Goal: Information Seeking & Learning: Compare options

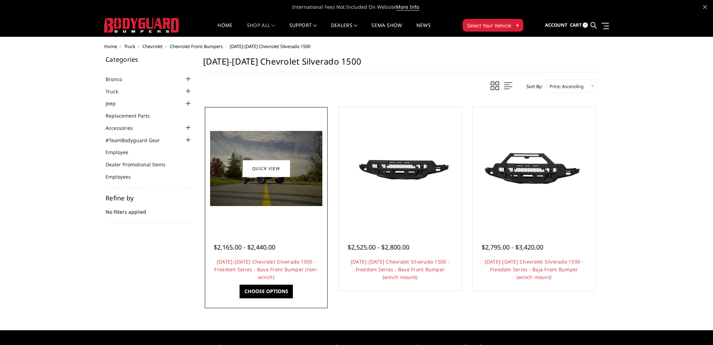
click at [267, 216] on div at bounding box center [266, 168] width 119 height 119
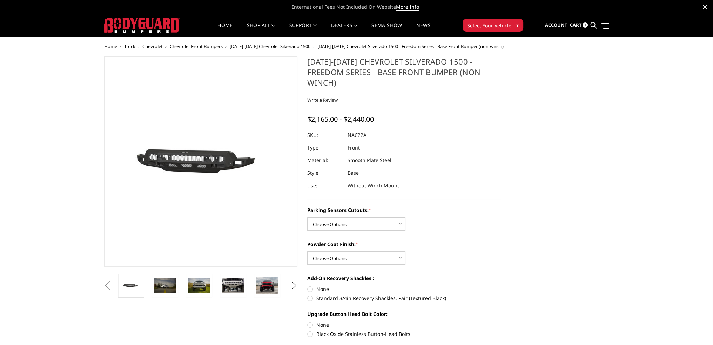
drag, startPoint x: 135, startPoint y: 308, endPoint x: 139, endPoint y: 302, distance: 7.3
click at [266, 282] on img at bounding box center [267, 286] width 22 height 18
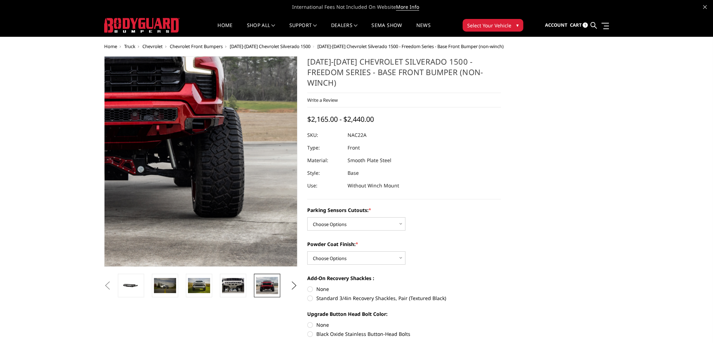
click at [243, 213] on img at bounding box center [98, 97] width 449 height 354
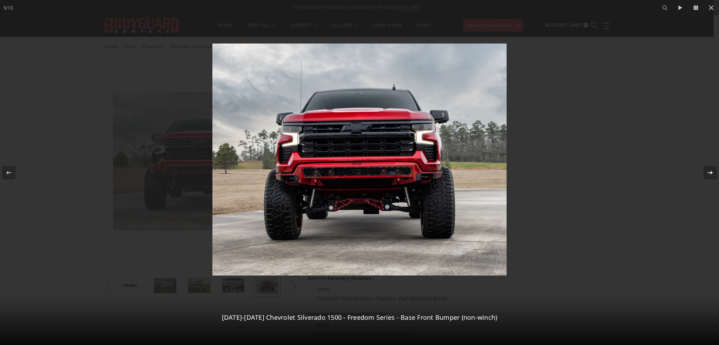
click at [709, 175] on icon at bounding box center [710, 172] width 8 height 8
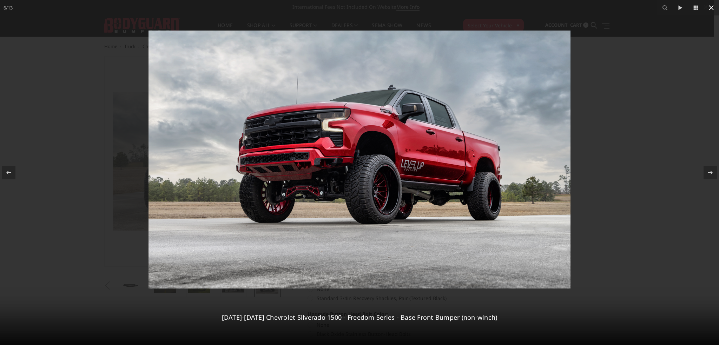
click at [711, 8] on icon at bounding box center [710, 7] width 5 height 5
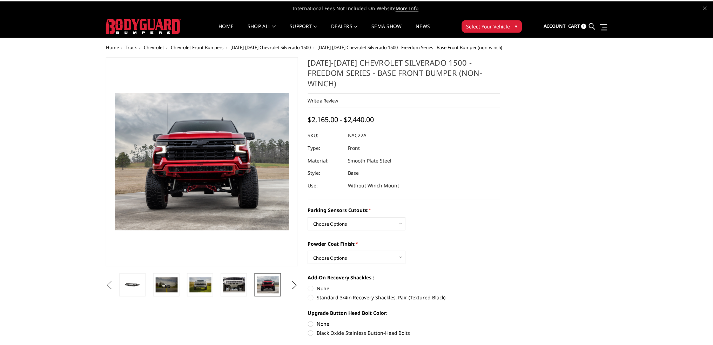
scroll to position [0, 100]
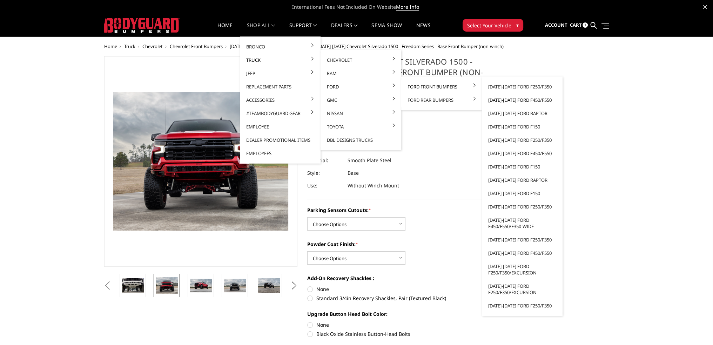
click at [508, 99] on link "[DATE]-[DATE] Ford F450/F550" at bounding box center [522, 99] width 75 height 13
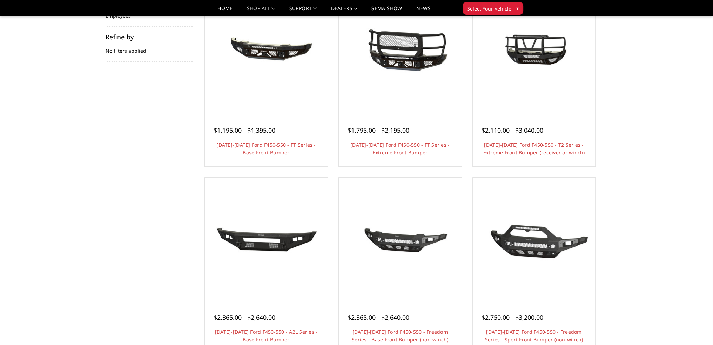
scroll to position [105, 0]
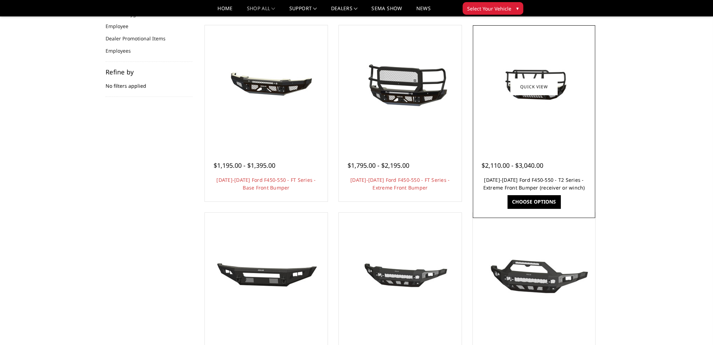
click at [554, 187] on link "2023-2025 Ford F450-550 - T2 Series - Extreme Front Bumper (receiver or winch)" at bounding box center [534, 183] width 102 height 14
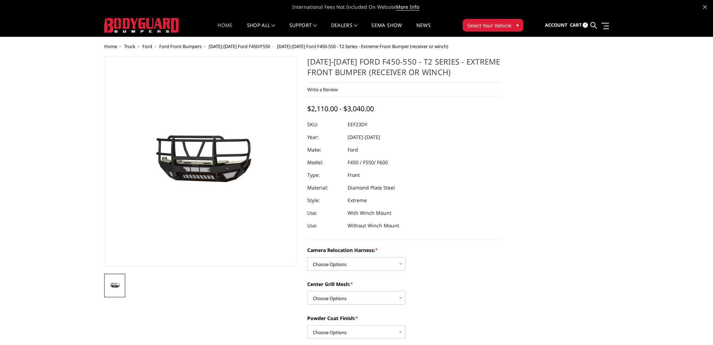
click at [227, 28] on link "Home" at bounding box center [225, 30] width 15 height 14
